Goal: Answer question/provide support

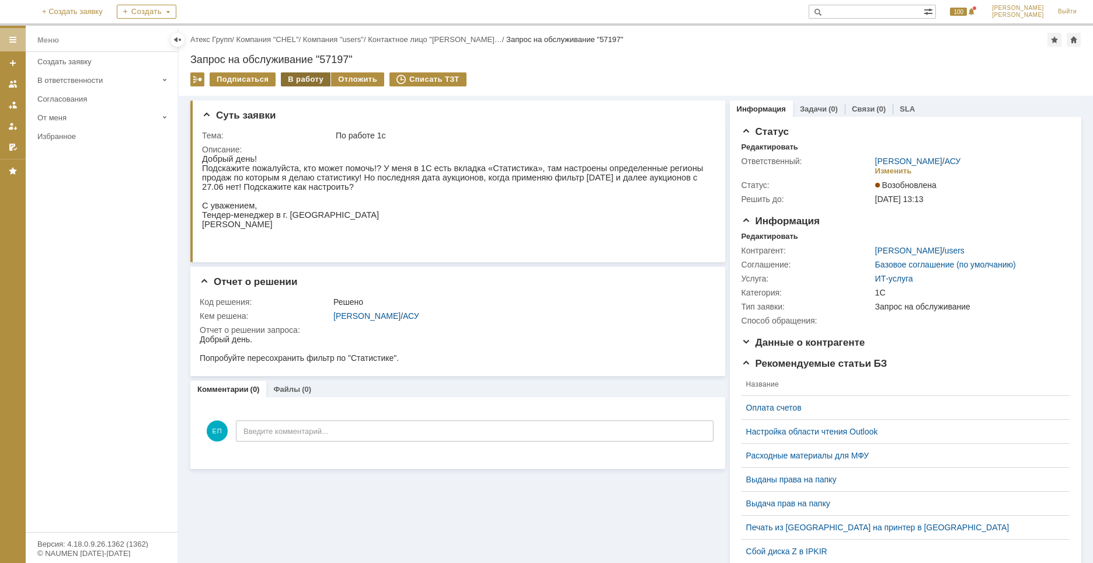
click at [304, 78] on div "В работу" at bounding box center [306, 79] width 50 height 14
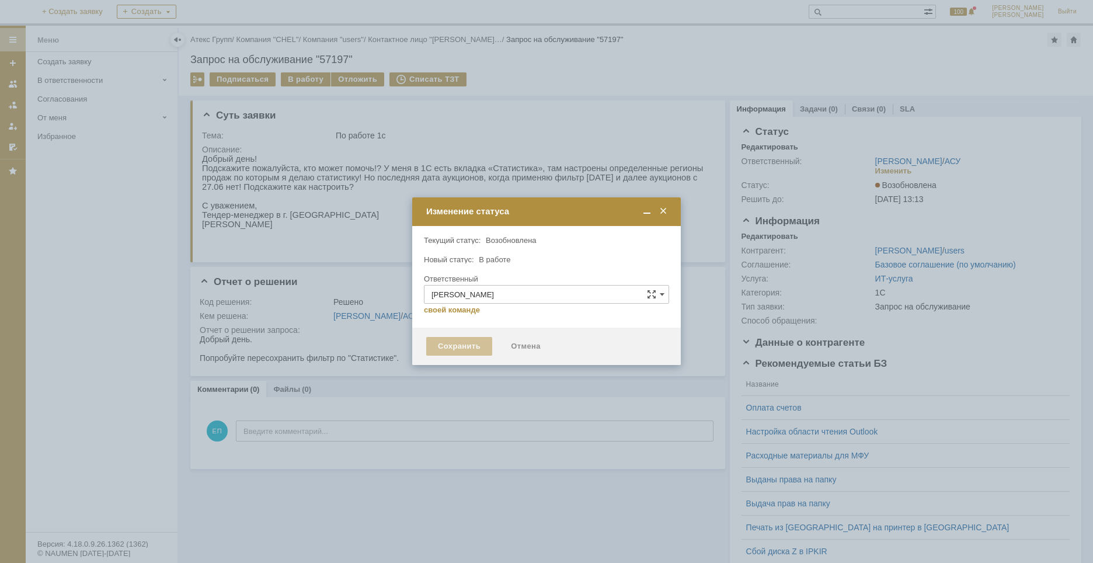
type input "1С"
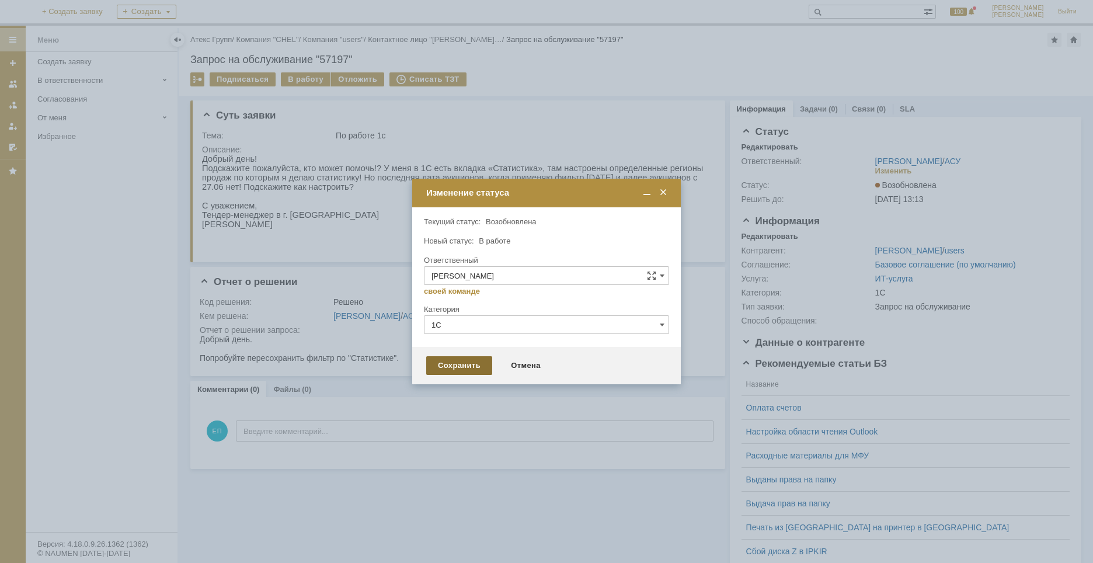
click at [463, 361] on div "Сохранить" at bounding box center [459, 365] width 66 height 19
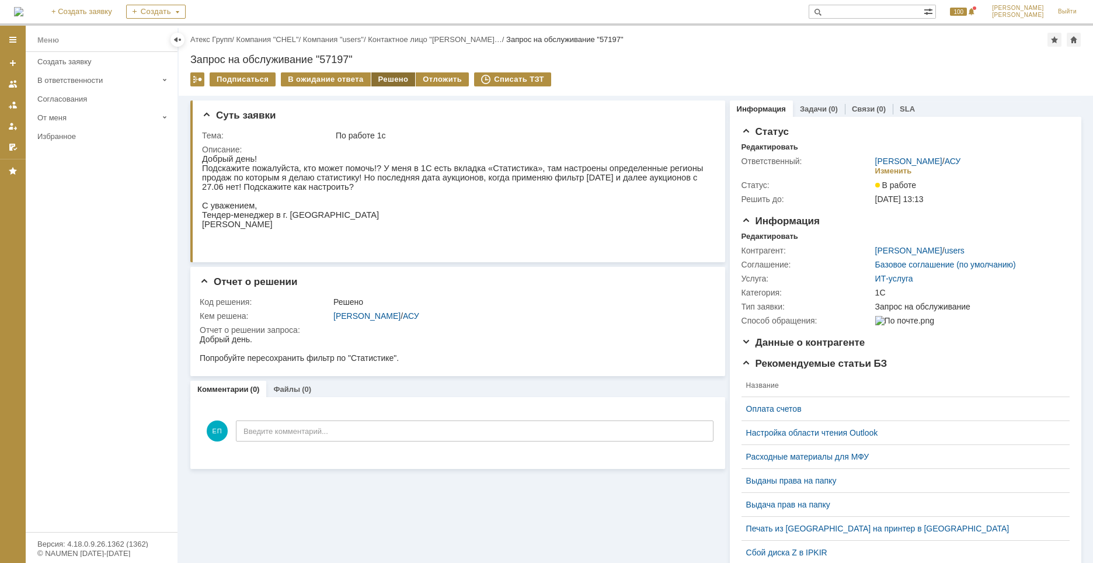
click at [390, 80] on div "Решено" at bounding box center [393, 79] width 44 height 14
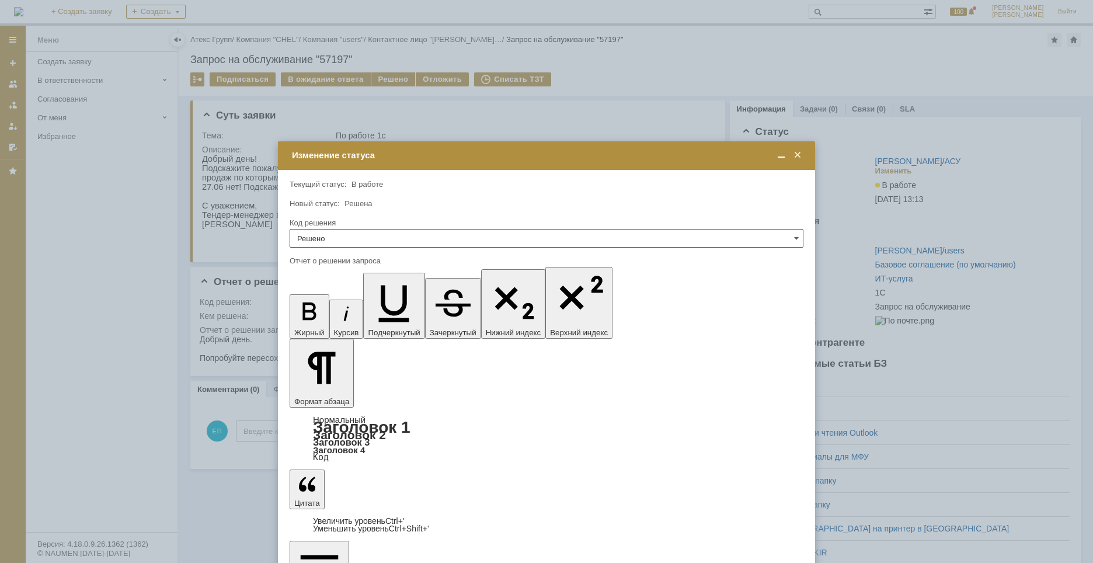
drag, startPoint x: 519, startPoint y: 3414, endPoint x: 243, endPoint y: 3388, distance: 276.8
